Goal: Find contact information: Find contact information

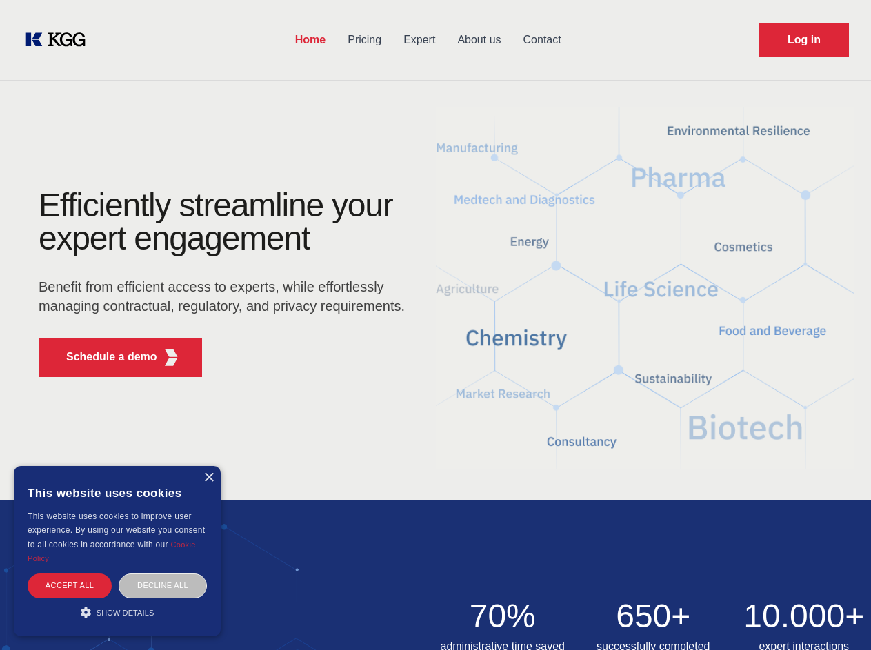
click at [435, 325] on div "Efficiently streamline your expert engagement Benefit from efficient access to …" at bounding box center [226, 288] width 419 height 199
click at [103, 357] on p "Schedule a demo" at bounding box center [111, 357] width 91 height 17
click at [208, 478] on div "× This website uses cookies This website uses cookies to improve user experienc…" at bounding box center [117, 551] width 207 height 170
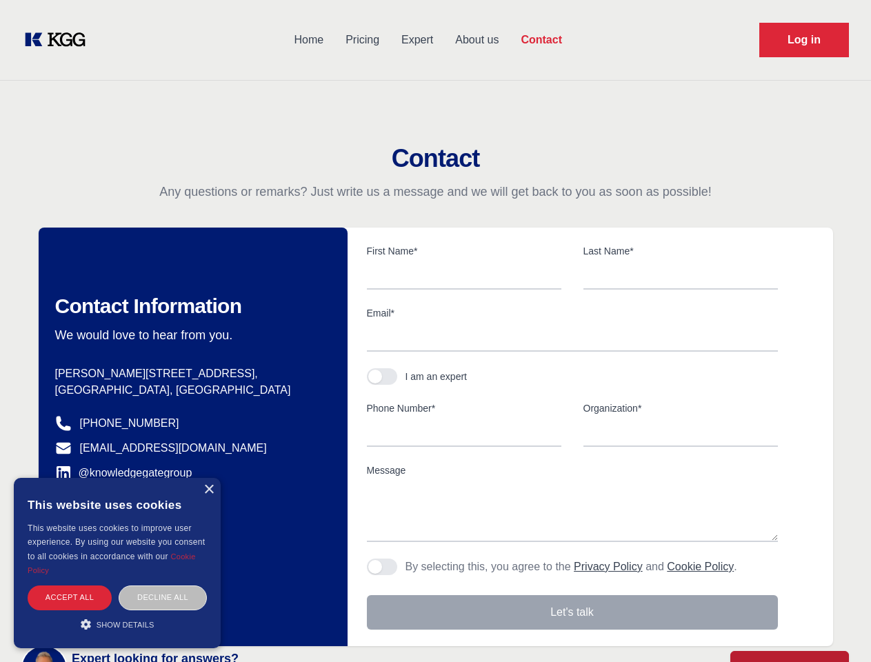
click at [70, 586] on div "Accept all" at bounding box center [70, 598] width 84 height 24
click at [163, 586] on div "Contact Information We would love to hear from you. Postal address [PERSON_NAME…" at bounding box center [193, 437] width 309 height 419
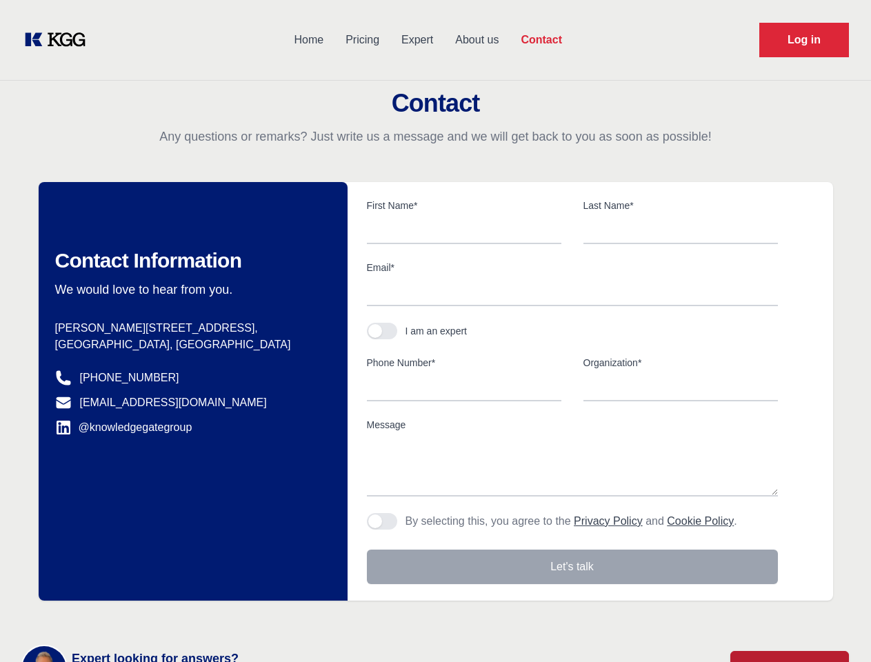
click at [117, 612] on main "Contact Any questions or remarks? Just write us a message and we will get back …" at bounding box center [435, 359] width 871 height 718
